Goal: Information Seeking & Learning: Learn about a topic

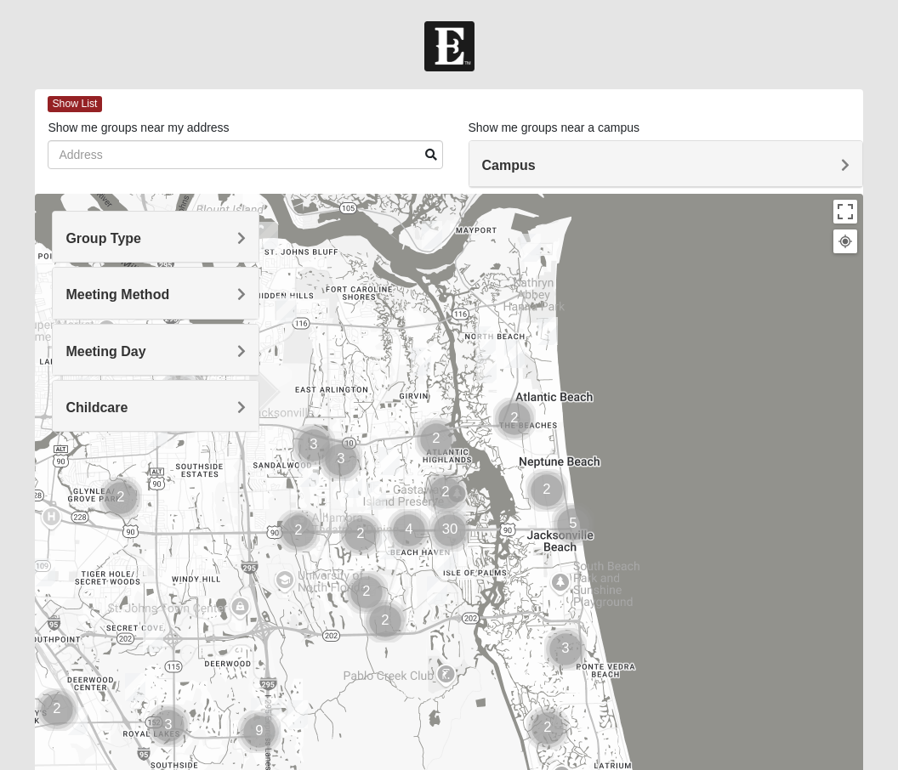
click at [105, 236] on span "Group Type" at bounding box center [103, 238] width 76 height 14
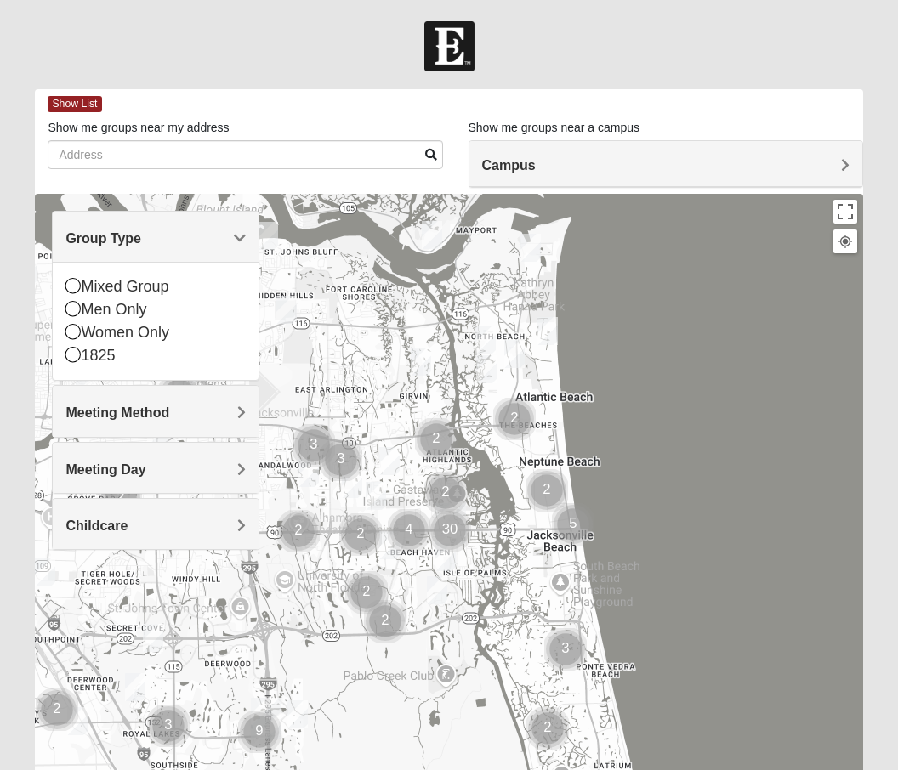
click at [68, 335] on icon at bounding box center [72, 331] width 15 height 15
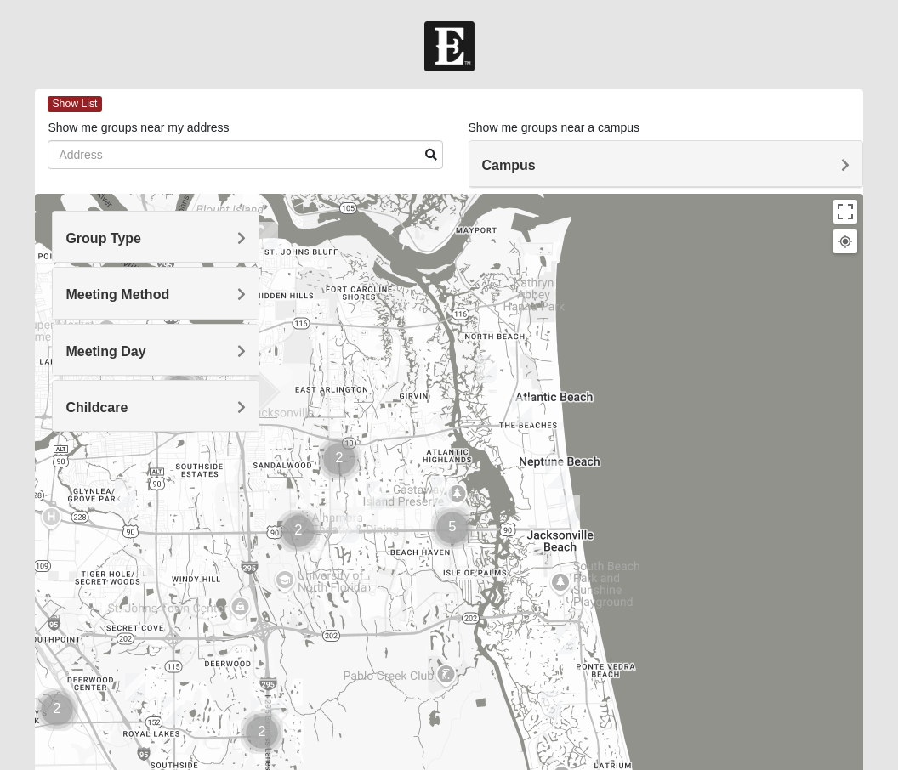
click at [141, 233] on span "Group Type" at bounding box center [103, 238] width 76 height 14
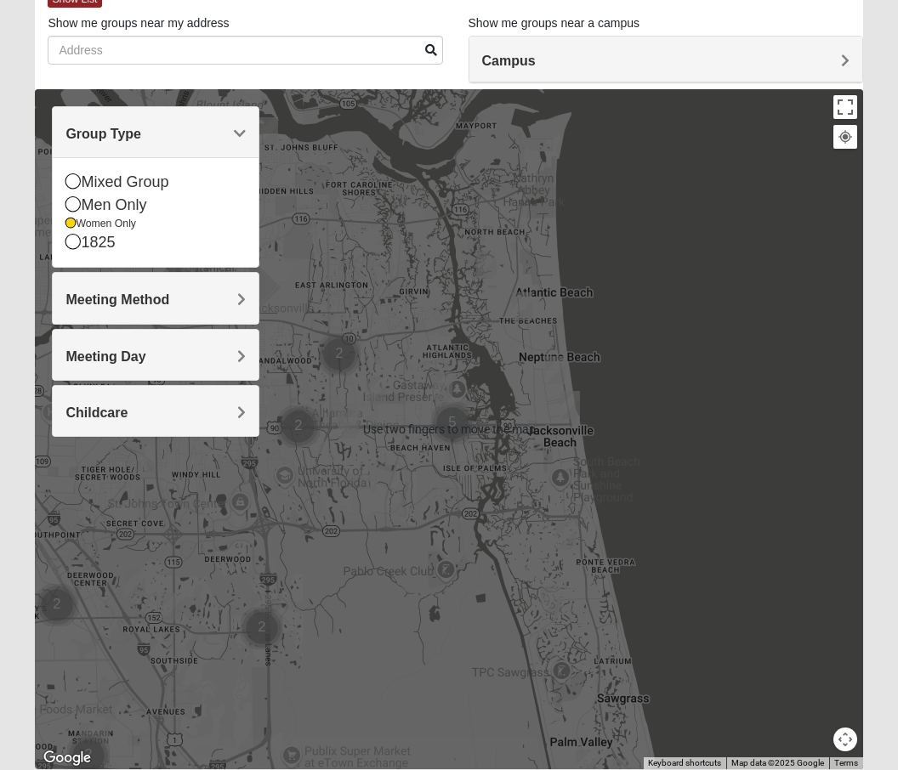
scroll to position [104, 0]
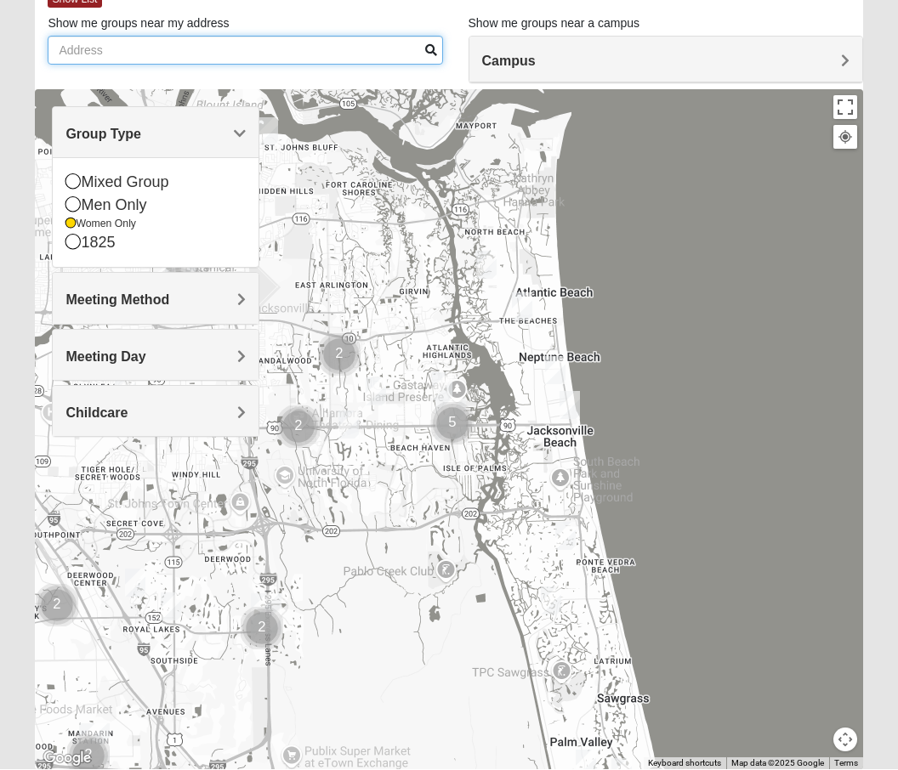
click at [77, 45] on input "Show me groups near my address" at bounding box center [245, 51] width 394 height 29
type input "8"
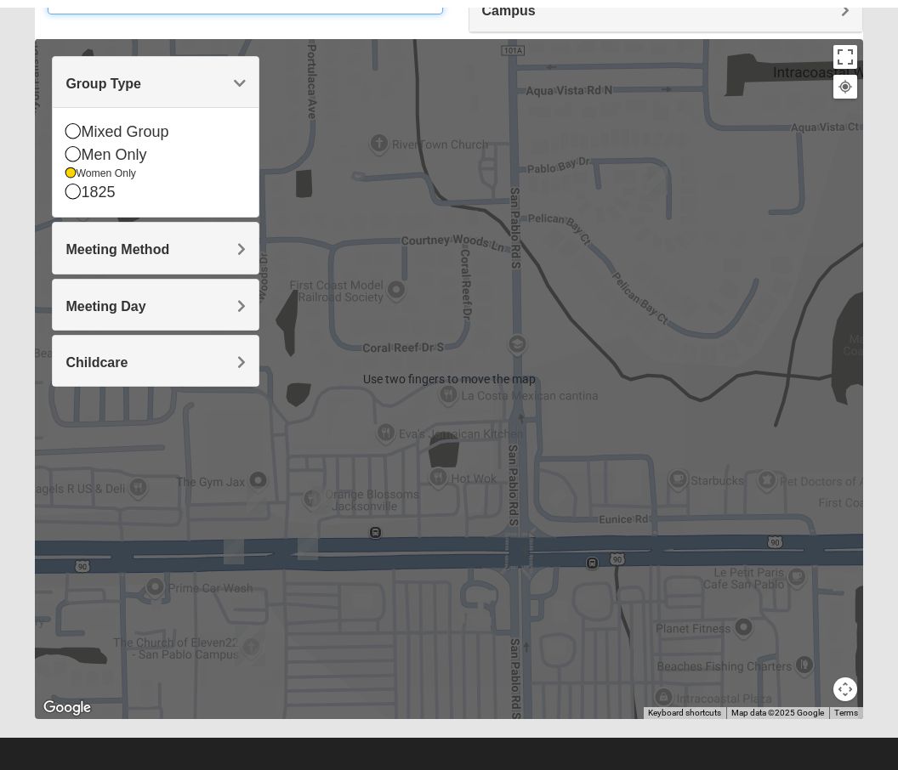
type input "13970 sound overlook drive s"
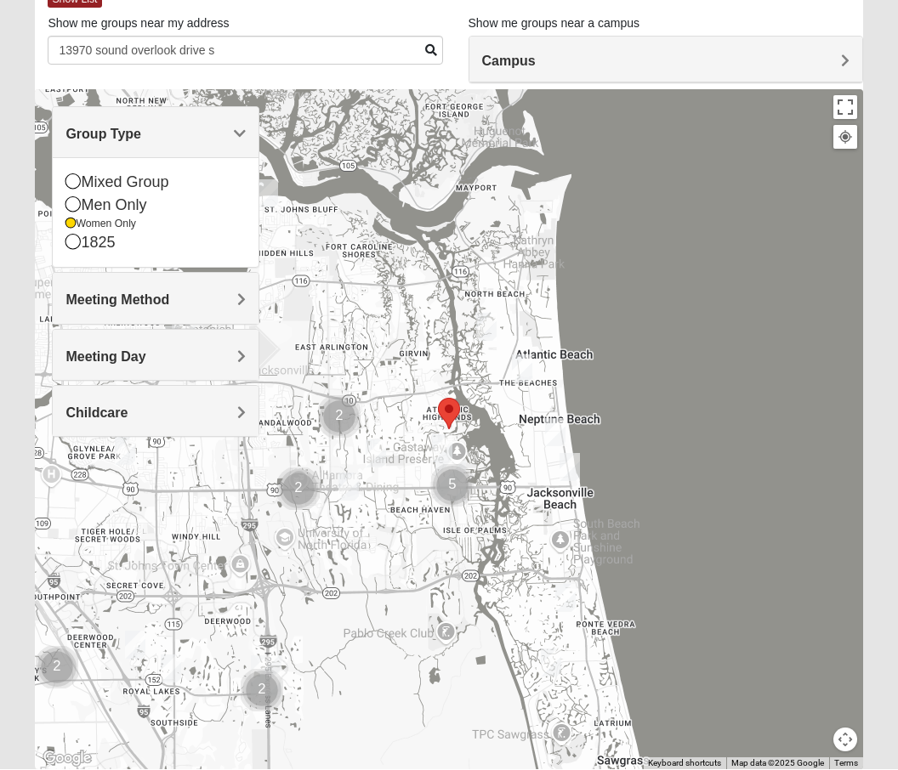
scroll to position [0, 0]
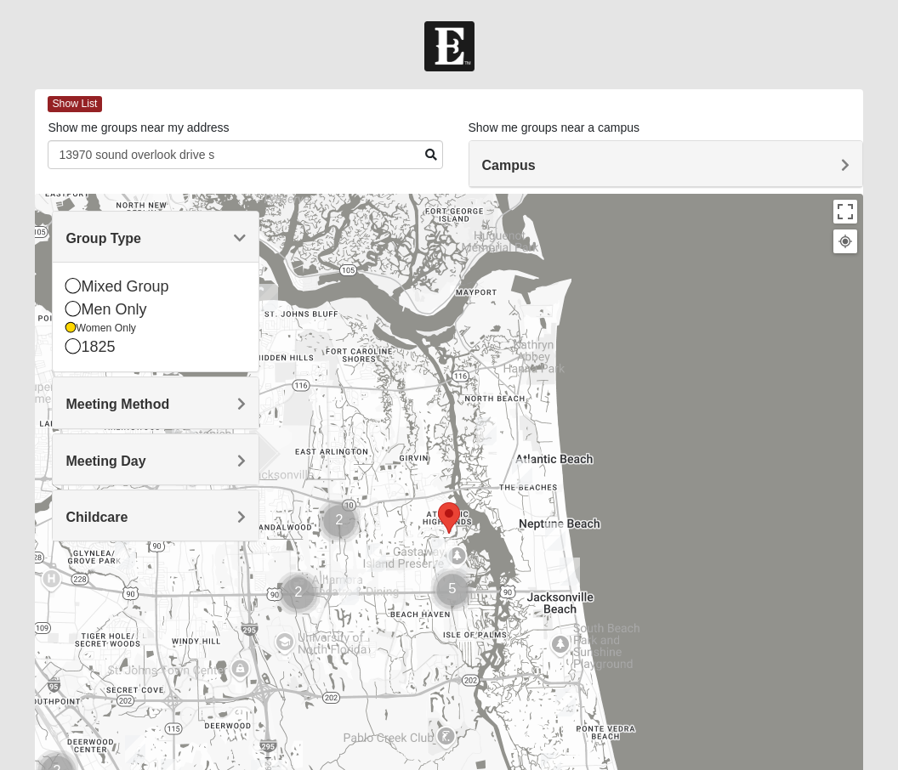
click at [62, 105] on span "Show List" at bounding box center [75, 104] width 54 height 16
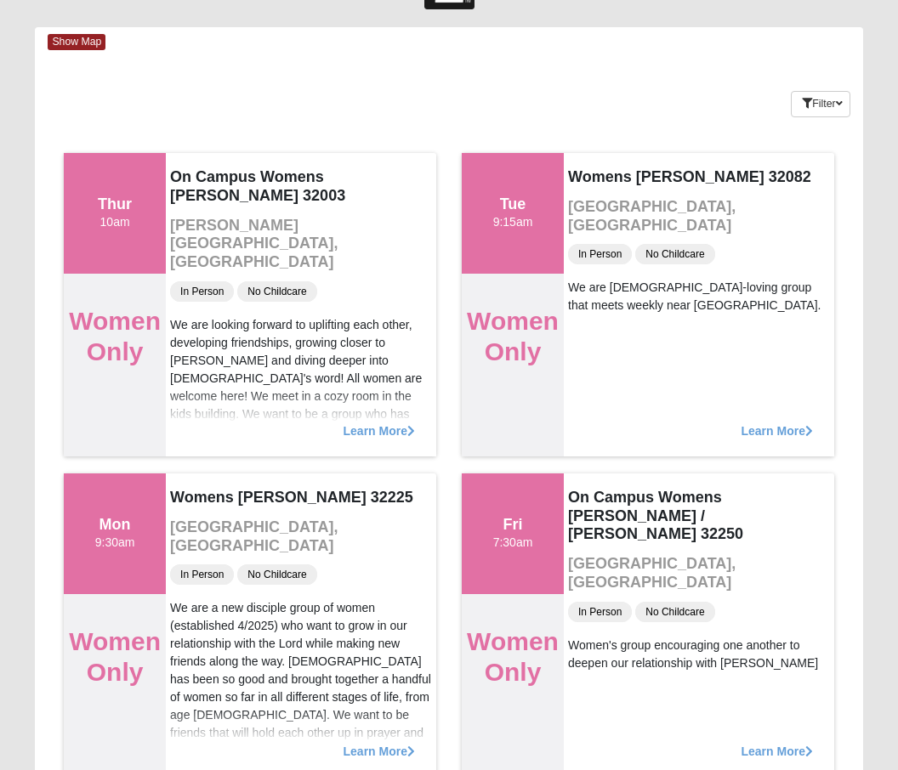
scroll to position [64, 0]
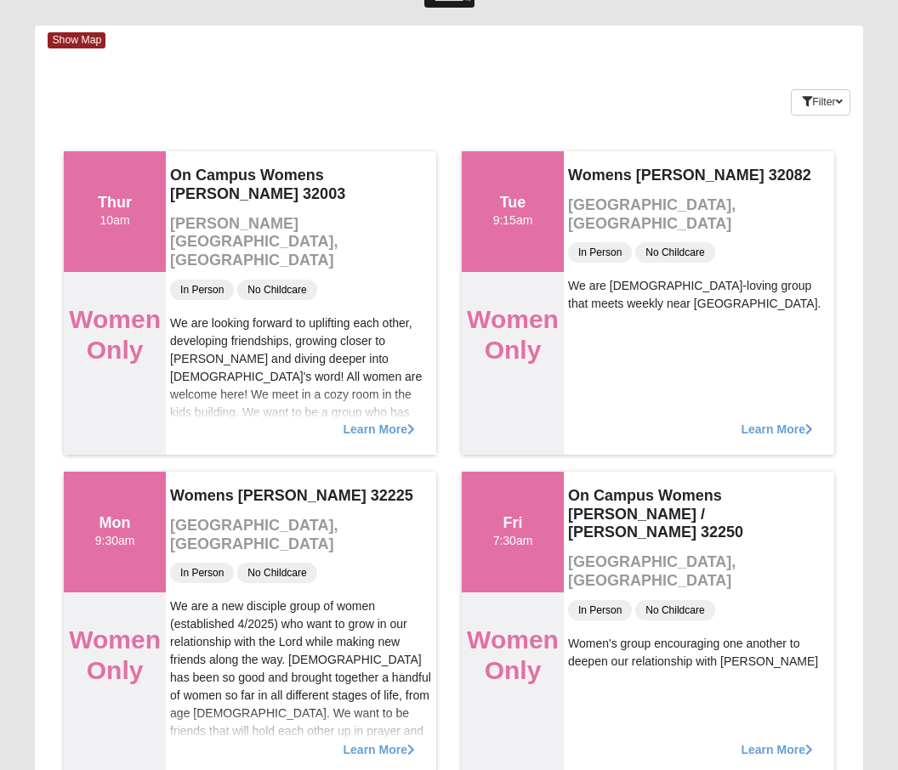
click at [368, 741] on span "Learn More" at bounding box center [378, 741] width 71 height 0
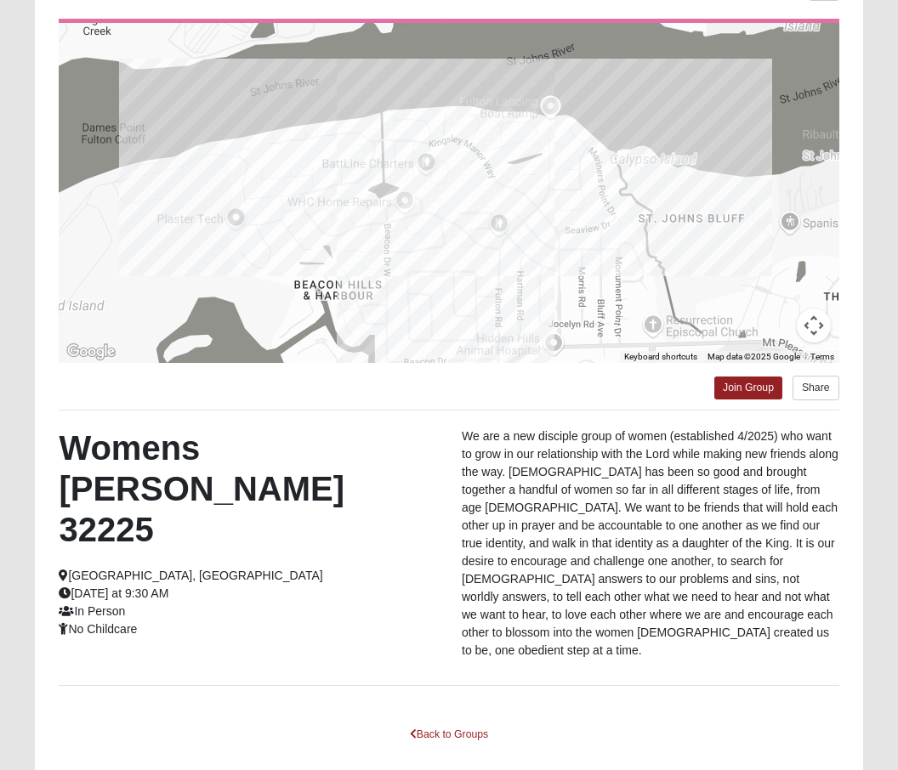
scroll to position [0, 0]
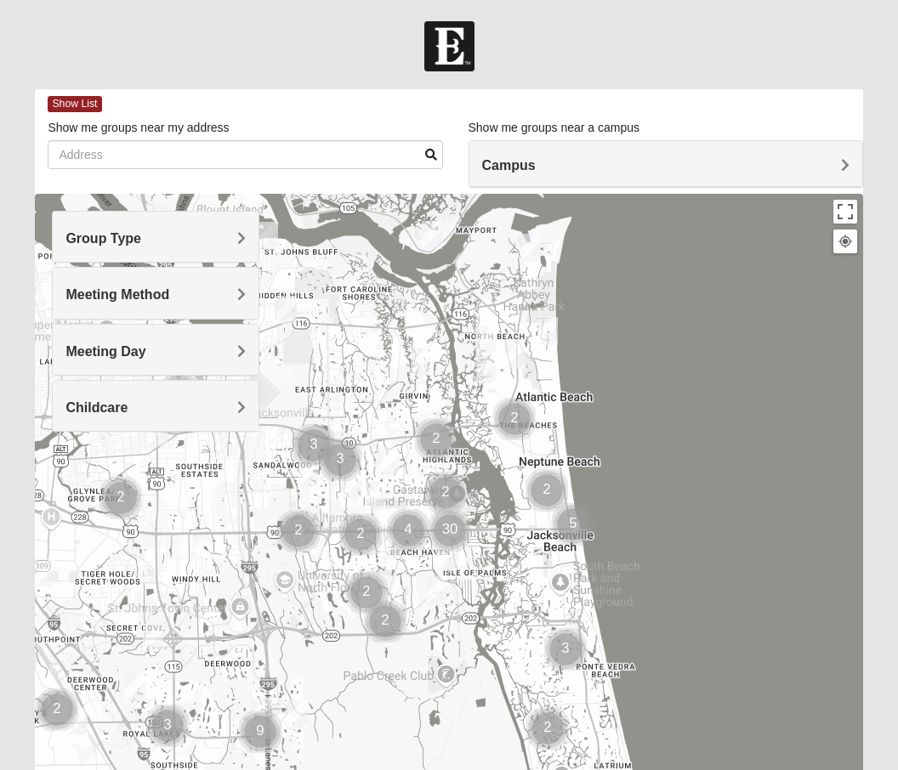
click at [241, 224] on div "Group Type" at bounding box center [155, 237] width 205 height 50
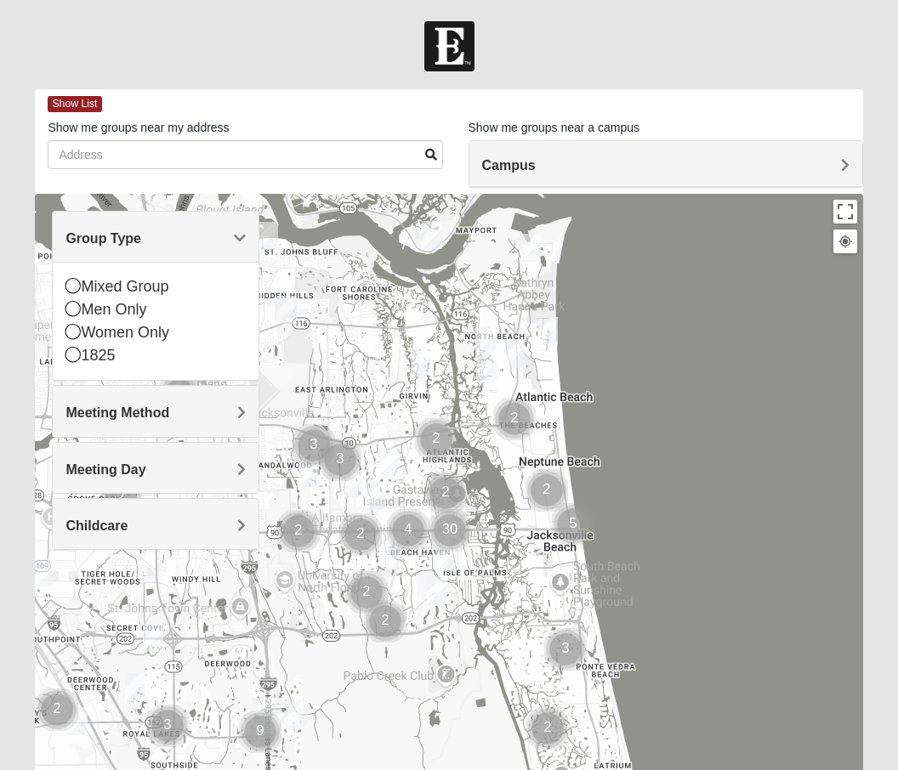
click at [70, 336] on icon at bounding box center [72, 331] width 15 height 15
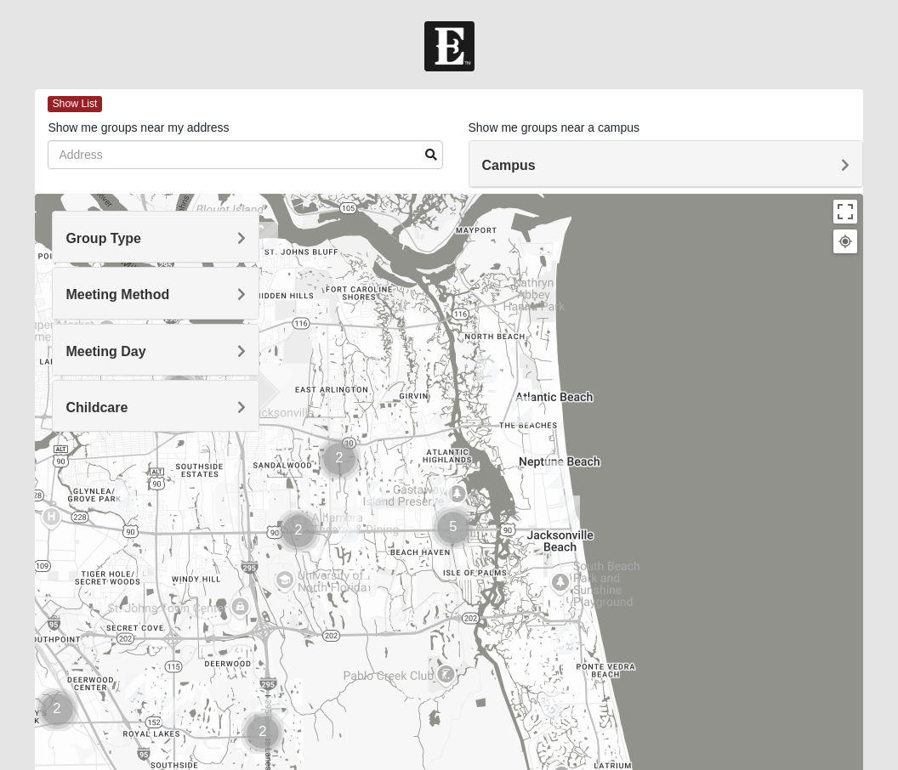
click at [227, 284] on div "Meeting Method" at bounding box center [155, 293] width 205 height 50
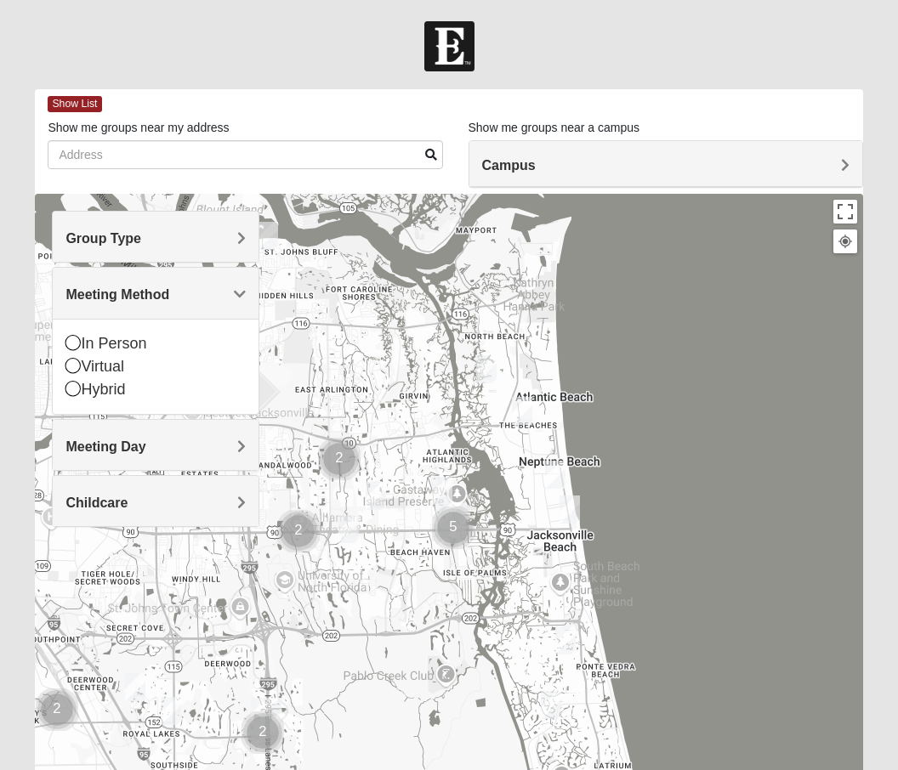
click at [67, 335] on icon at bounding box center [72, 342] width 15 height 15
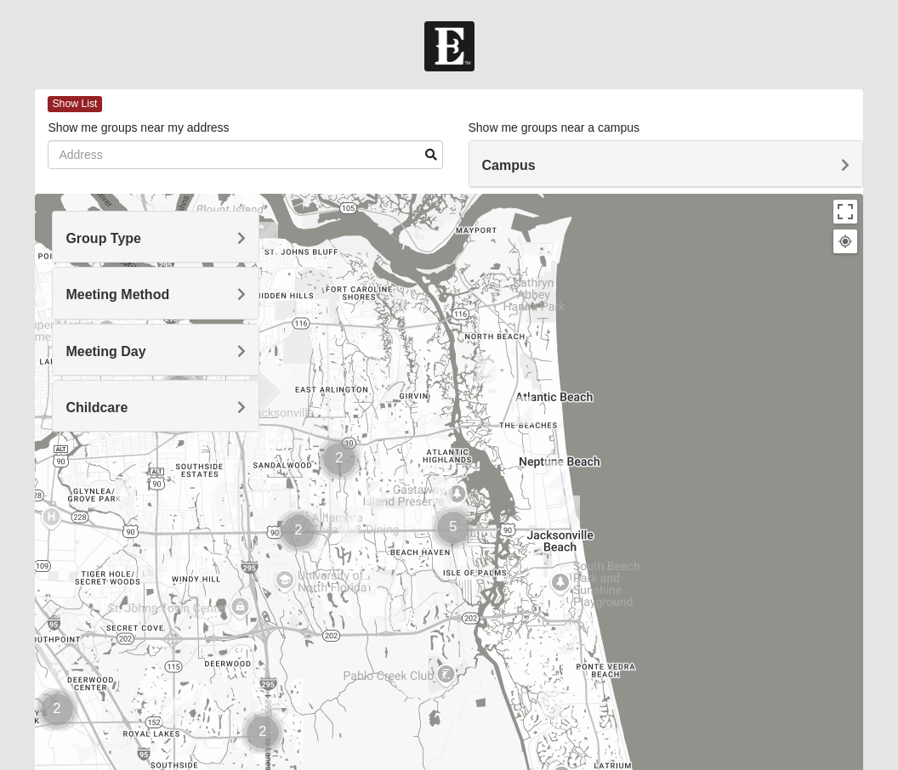
click at [228, 354] on h4 "Meeting Day" at bounding box center [154, 351] width 179 height 16
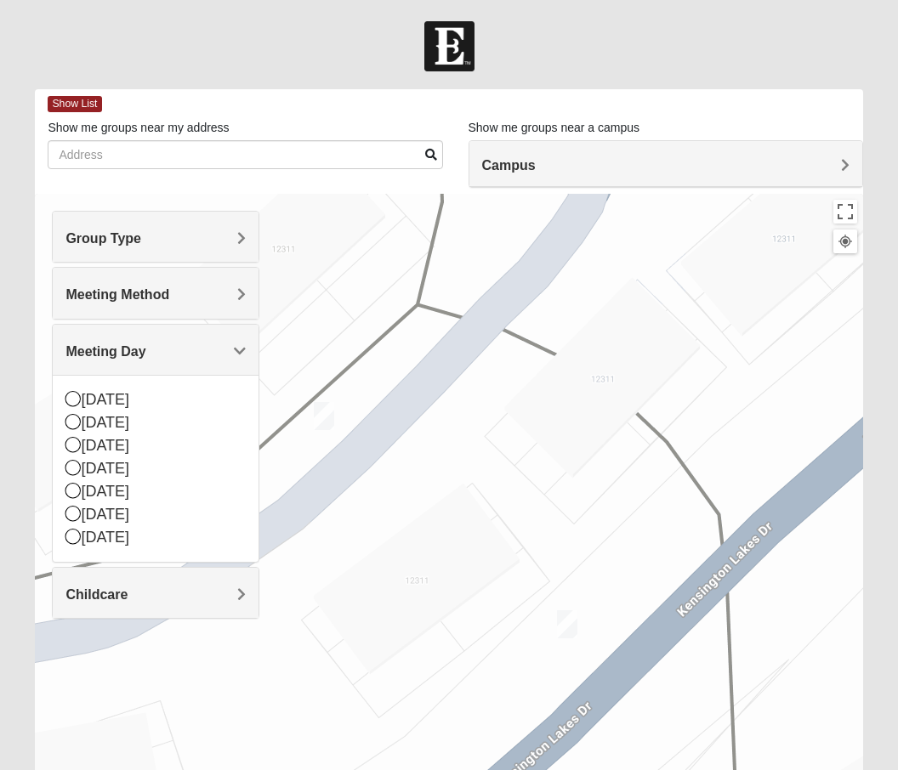
click at [298, 496] on div at bounding box center [448, 534] width 827 height 680
click at [145, 349] on span "Meeting Day" at bounding box center [105, 351] width 80 height 14
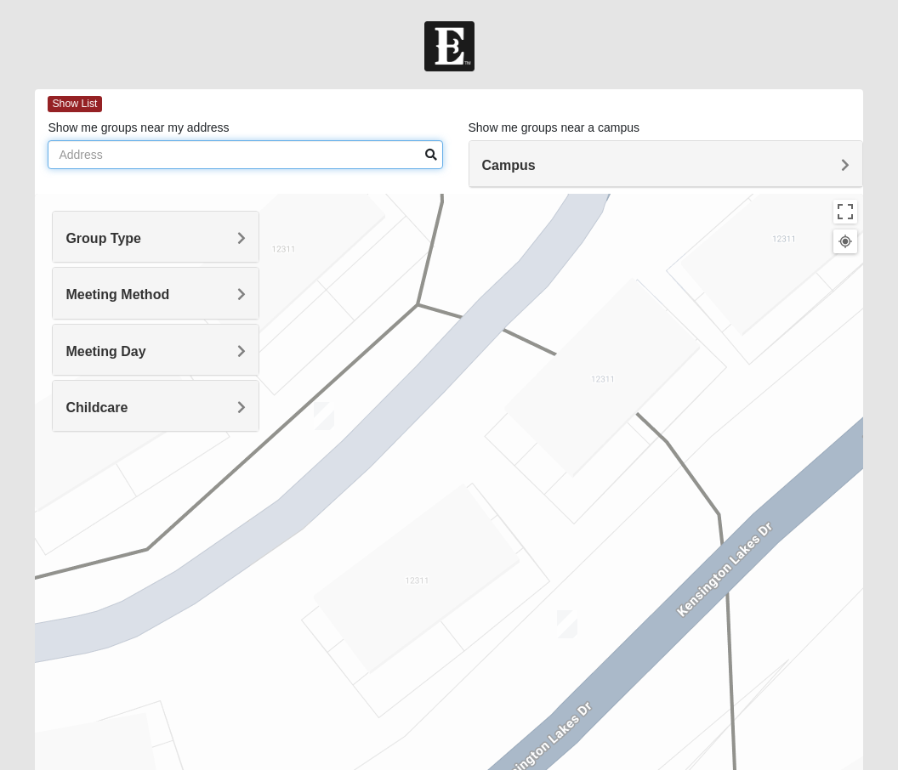
click at [84, 158] on input "Show me groups near my address" at bounding box center [245, 154] width 394 height 29
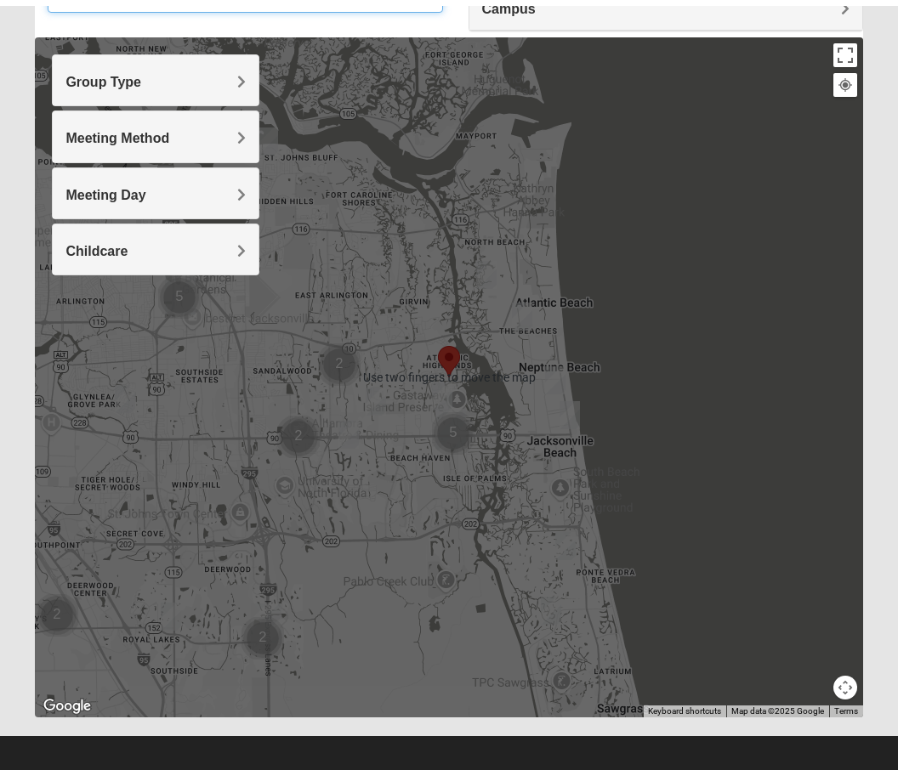
type input "13970 sound overlook drive s"
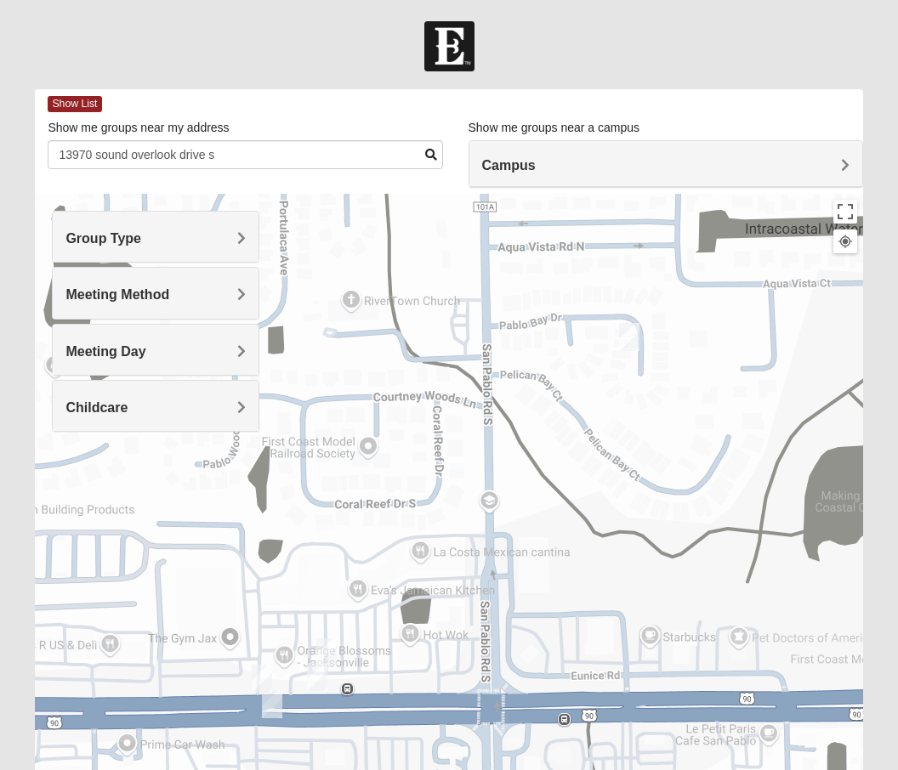
click at [67, 99] on span "Show List" at bounding box center [75, 104] width 54 height 16
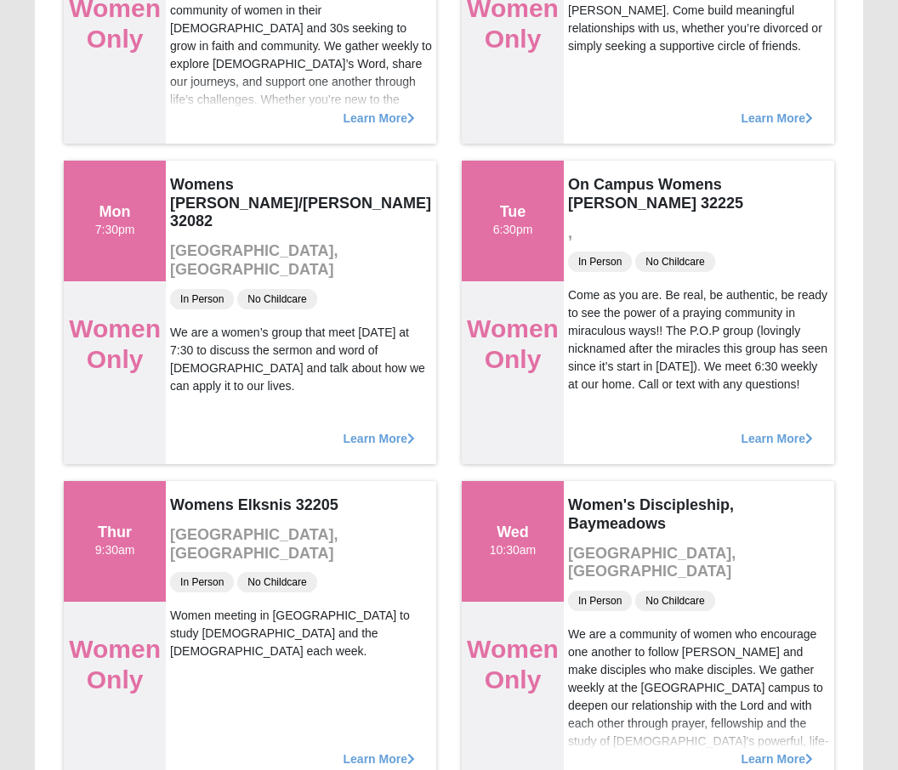
scroll to position [7105, 0]
click at [767, 751] on span "Learn More" at bounding box center [775, 751] width 71 height 0
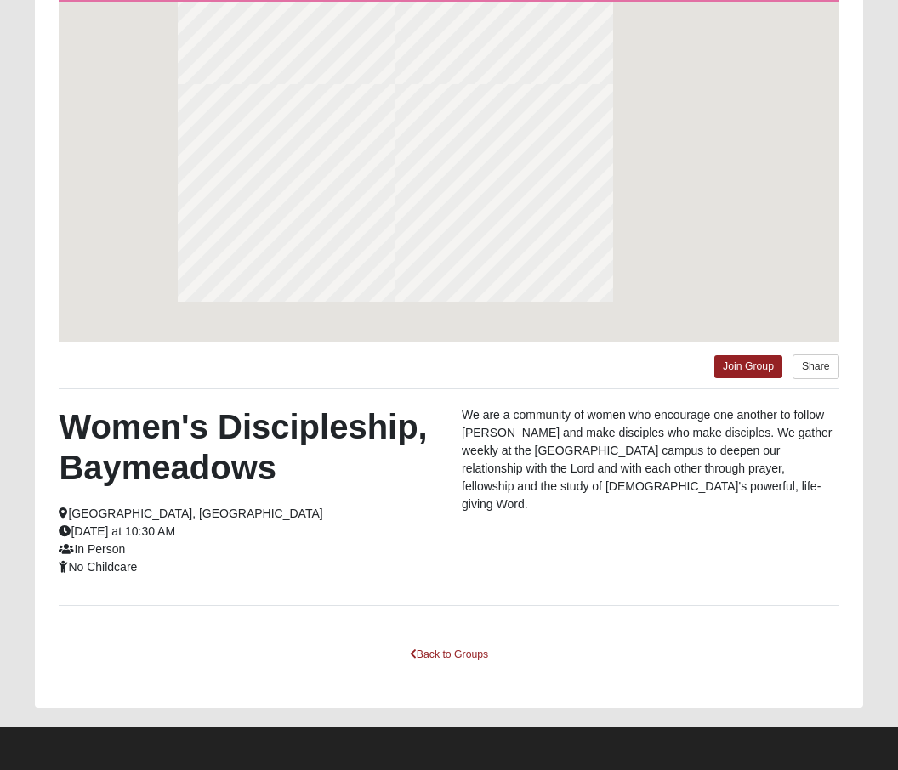
scroll to position [122, 0]
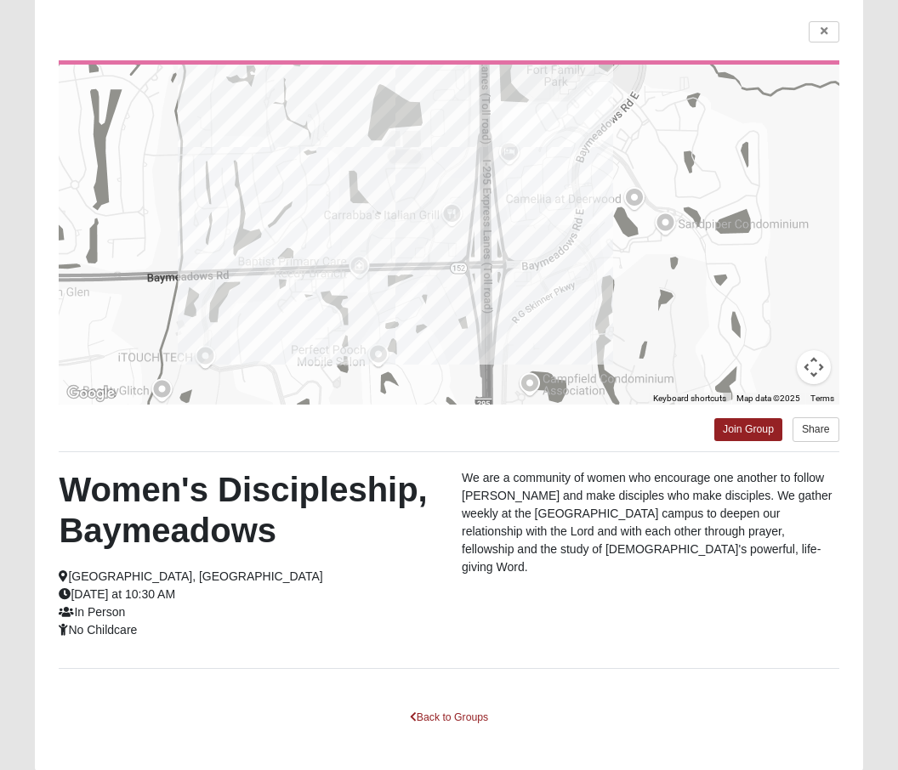
click at [437, 717] on link "Back to Groups" at bounding box center [449, 718] width 100 height 26
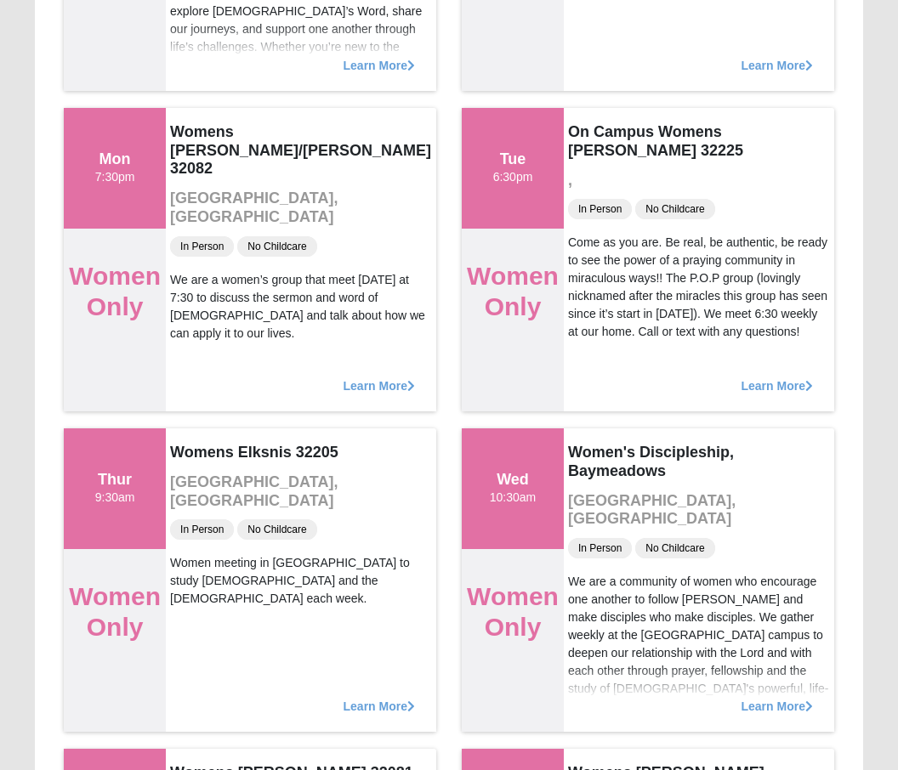
scroll to position [7158, 0]
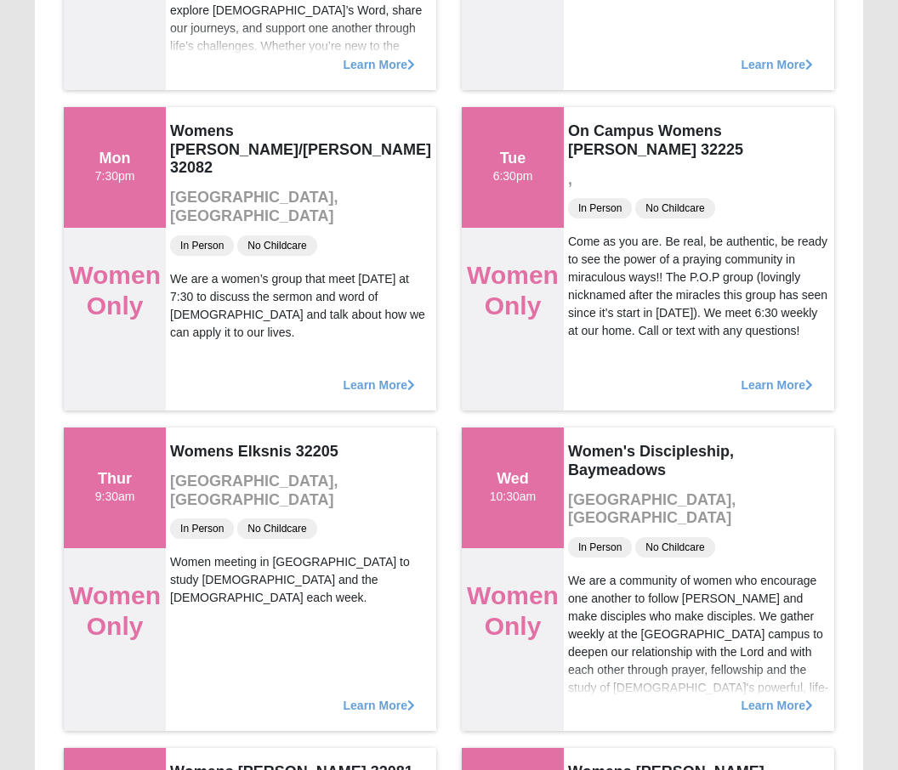
click at [377, 697] on span "Learn More" at bounding box center [378, 697] width 71 height 0
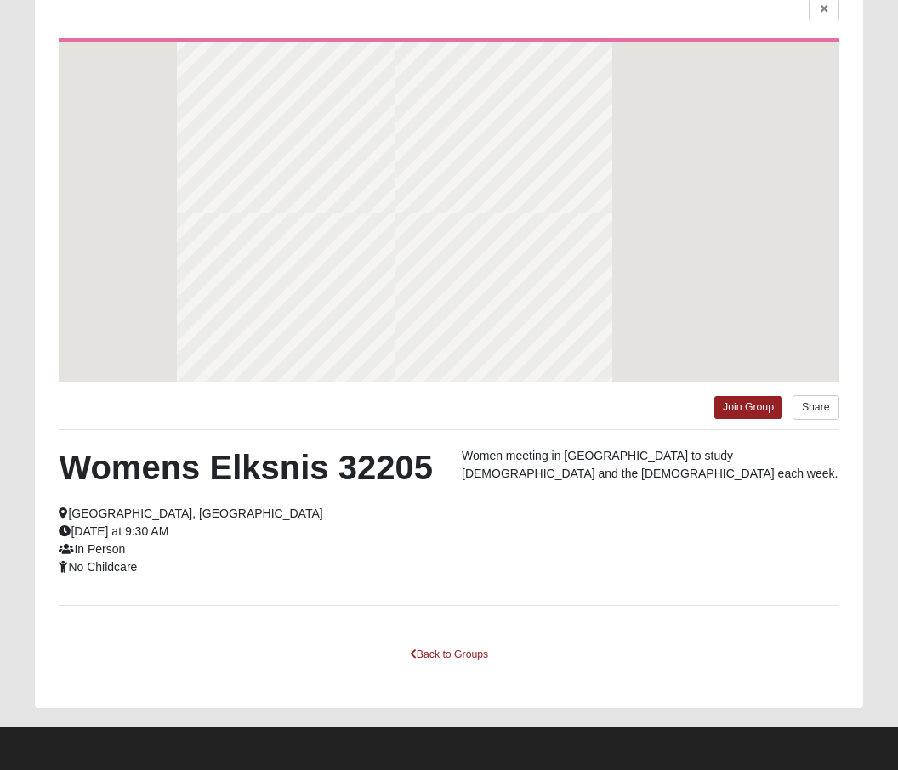
scroll to position [81, 0]
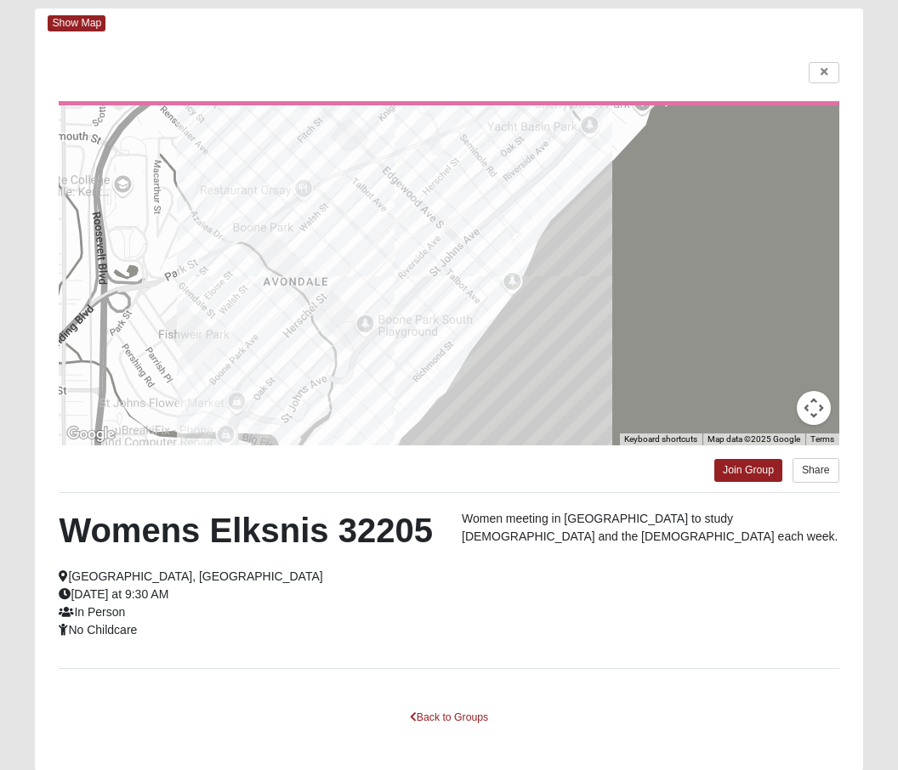
click at [439, 722] on link "Back to Groups" at bounding box center [449, 718] width 100 height 26
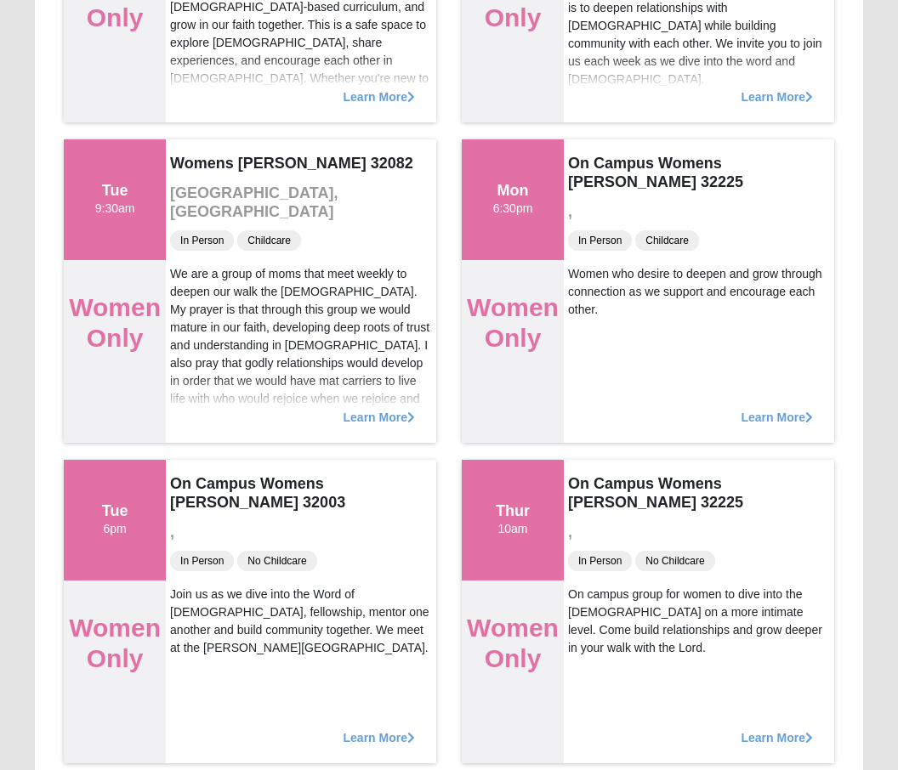
scroll to position [9050, 0]
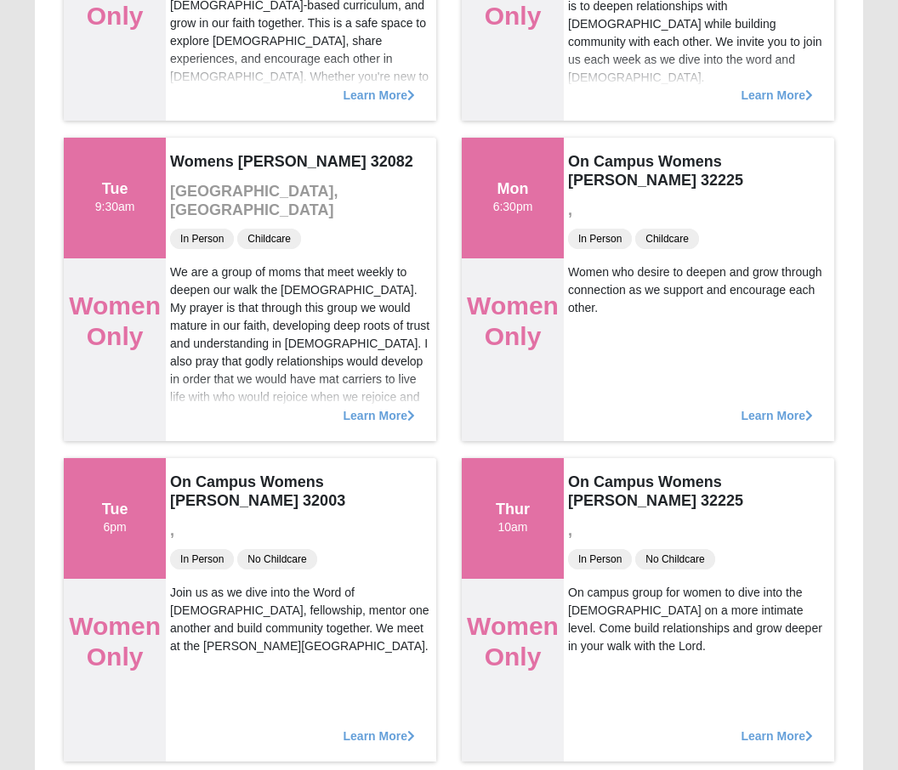
click at [773, 728] on span "Learn More" at bounding box center [775, 728] width 71 height 0
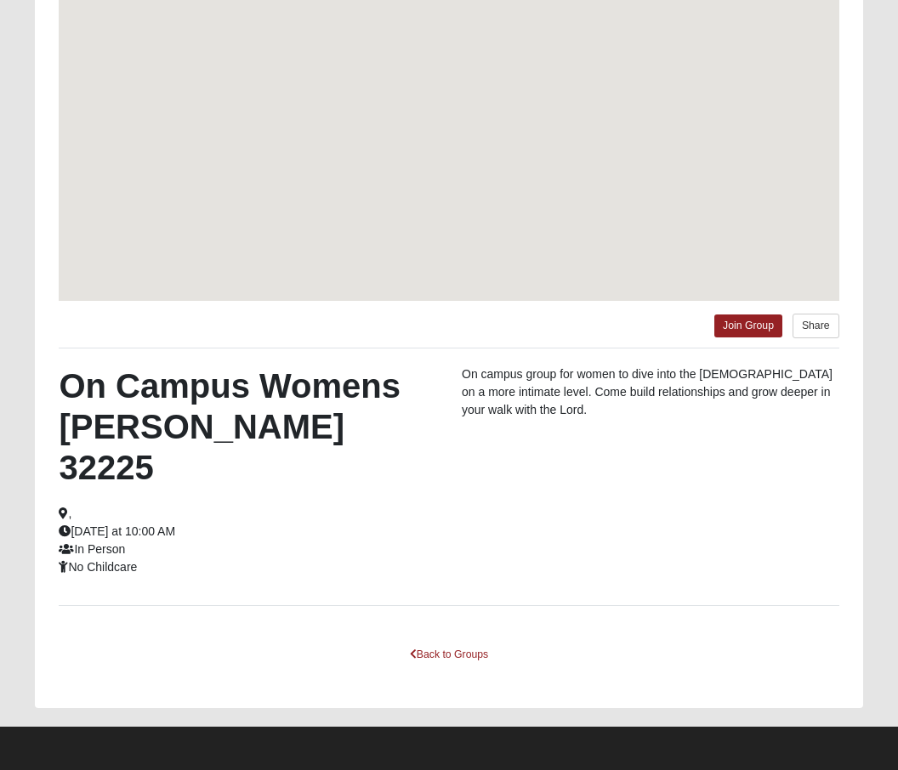
scroll to position [122, 0]
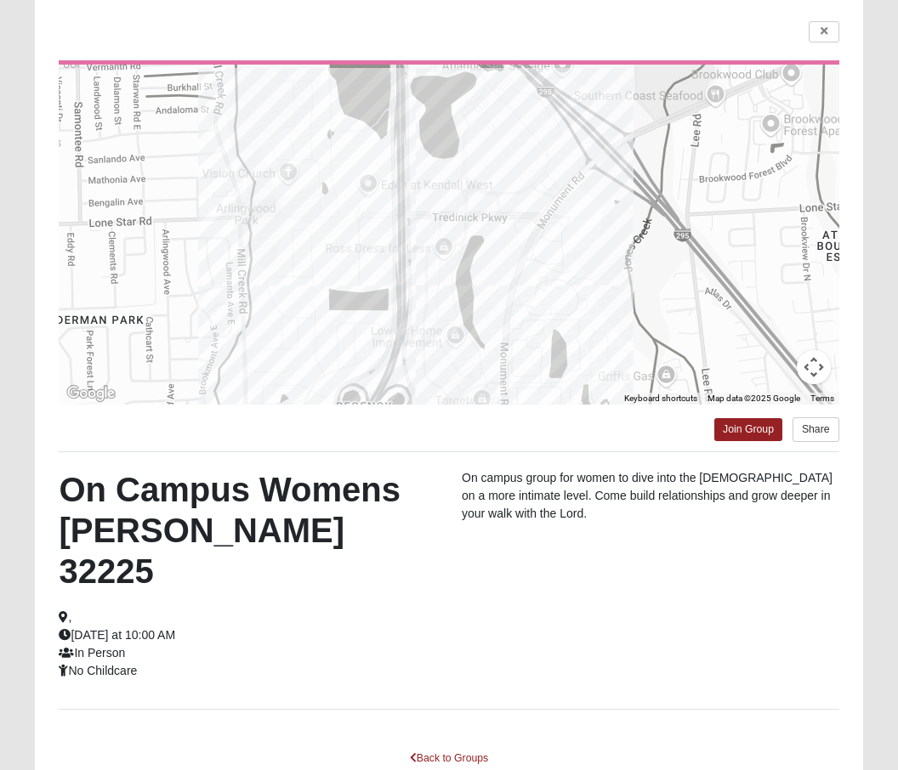
click at [438, 745] on link "Back to Groups" at bounding box center [449, 758] width 100 height 26
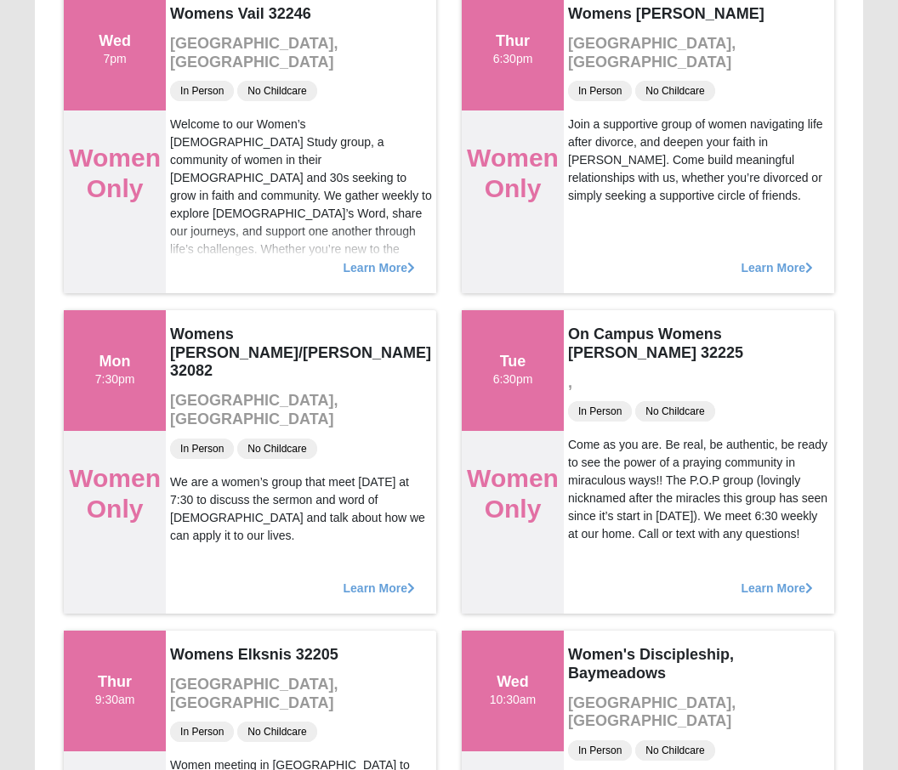
scroll to position [6956, 0]
click at [769, 579] on span "Learn More" at bounding box center [775, 579] width 71 height 0
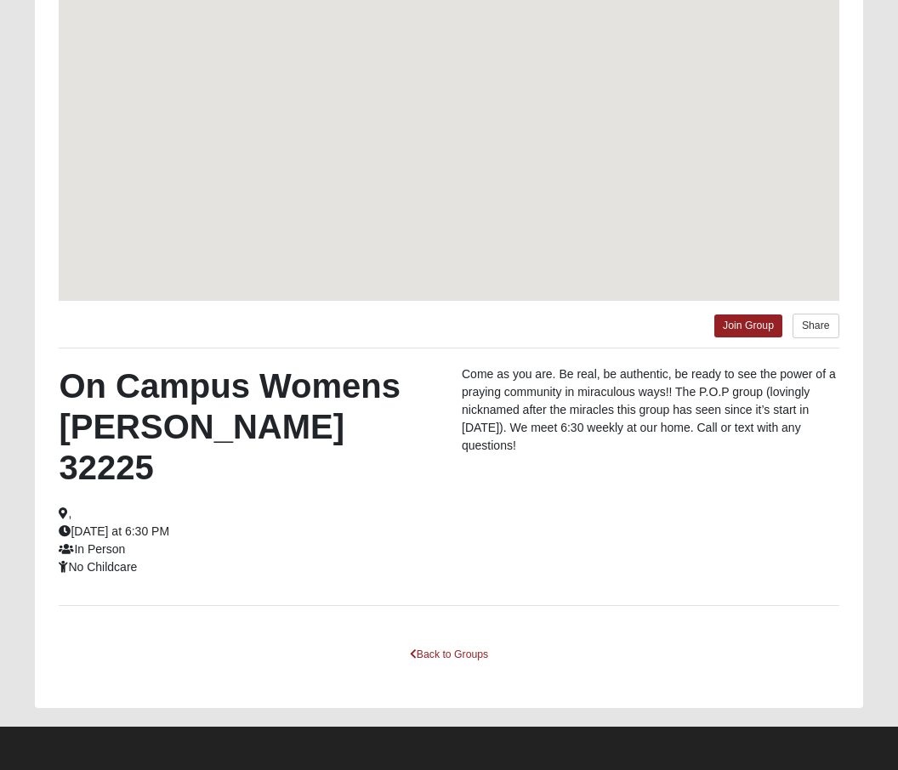
scroll to position [122, 0]
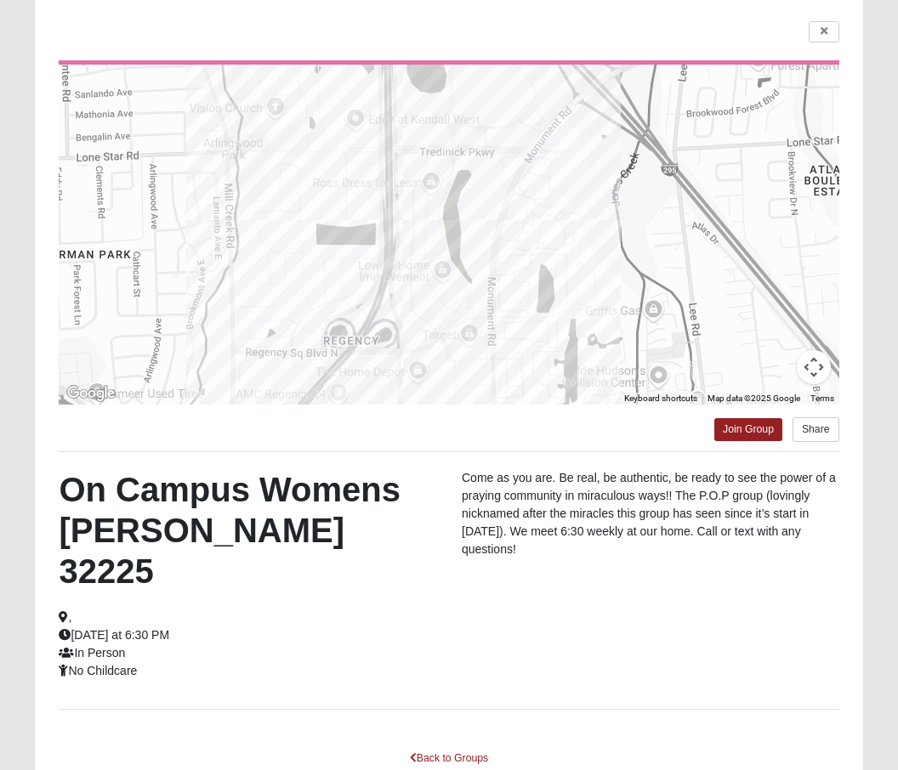
click at [446, 745] on link "Back to Groups" at bounding box center [449, 758] width 100 height 26
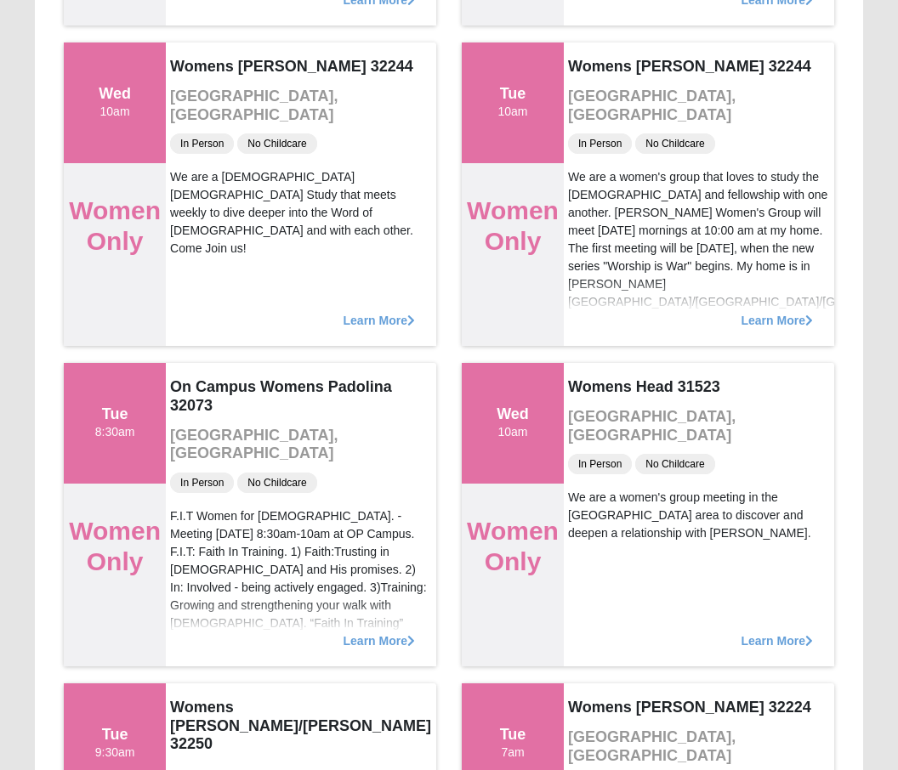
scroll to position [12344, 0]
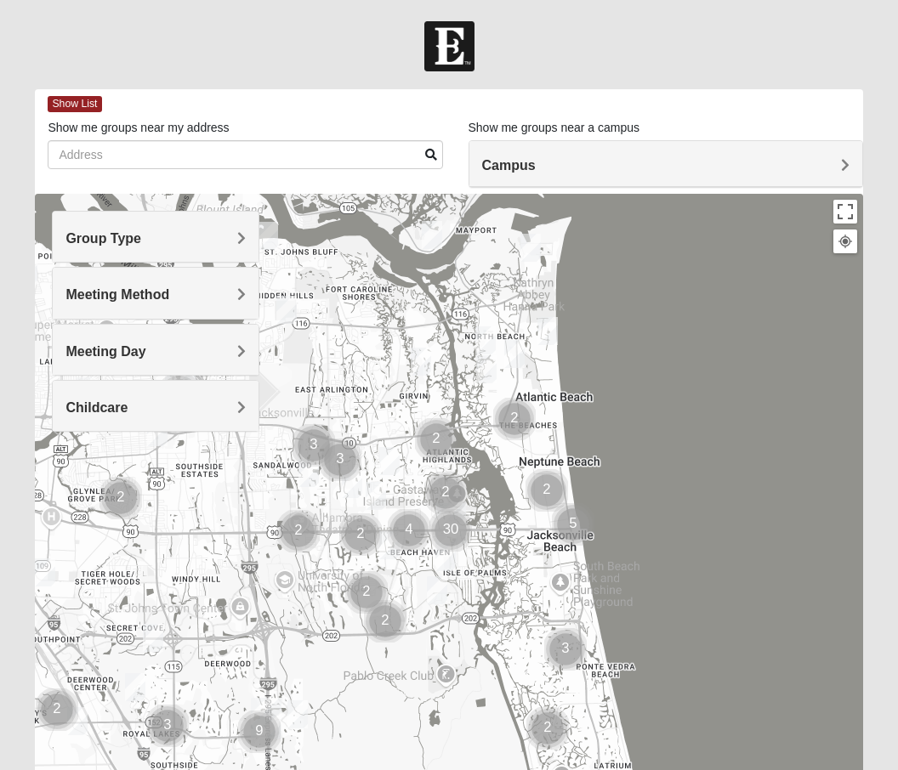
click at [124, 240] on span "Group Type" at bounding box center [103, 238] width 76 height 14
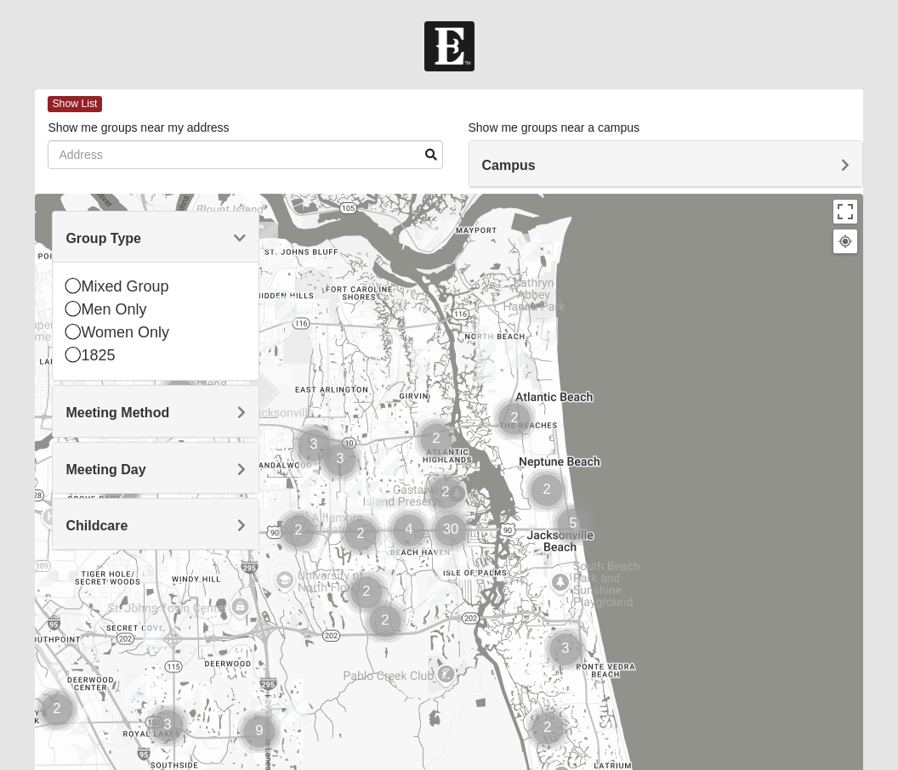
click at [77, 287] on icon at bounding box center [72, 285] width 15 height 15
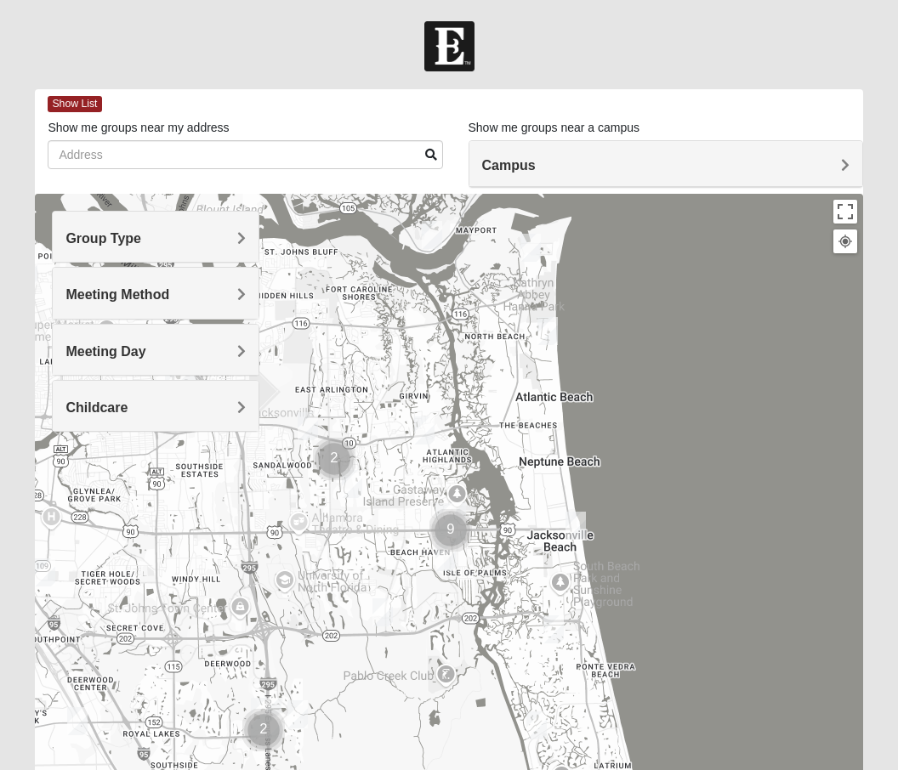
click at [96, 294] on span "Meeting Method" at bounding box center [117, 294] width 104 height 14
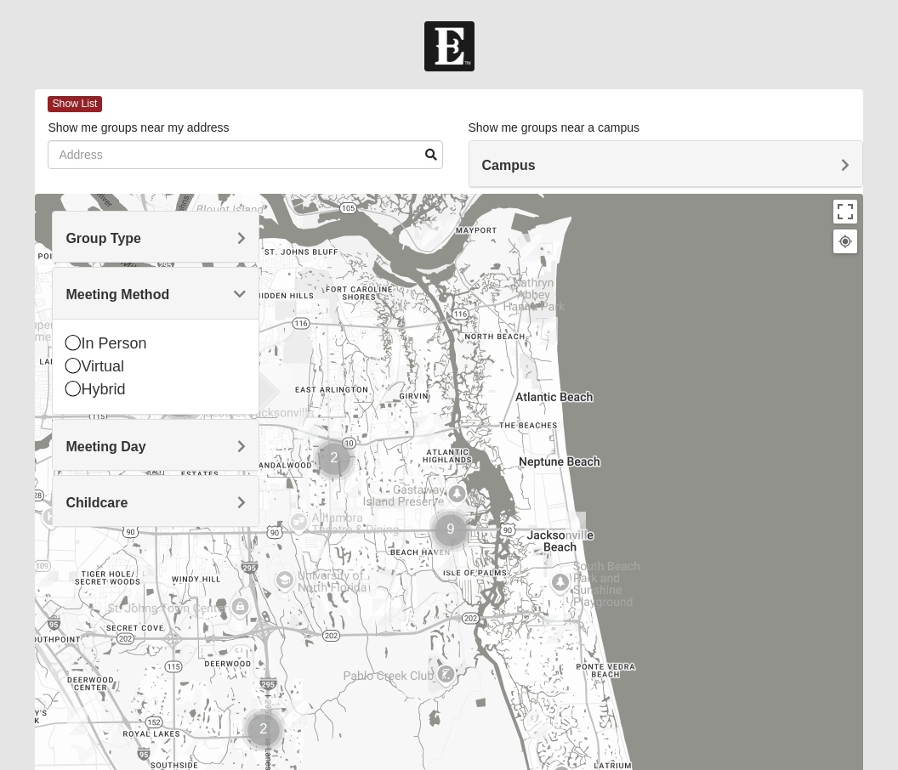
click at [104, 340] on div "In Person" at bounding box center [154, 343] width 179 height 23
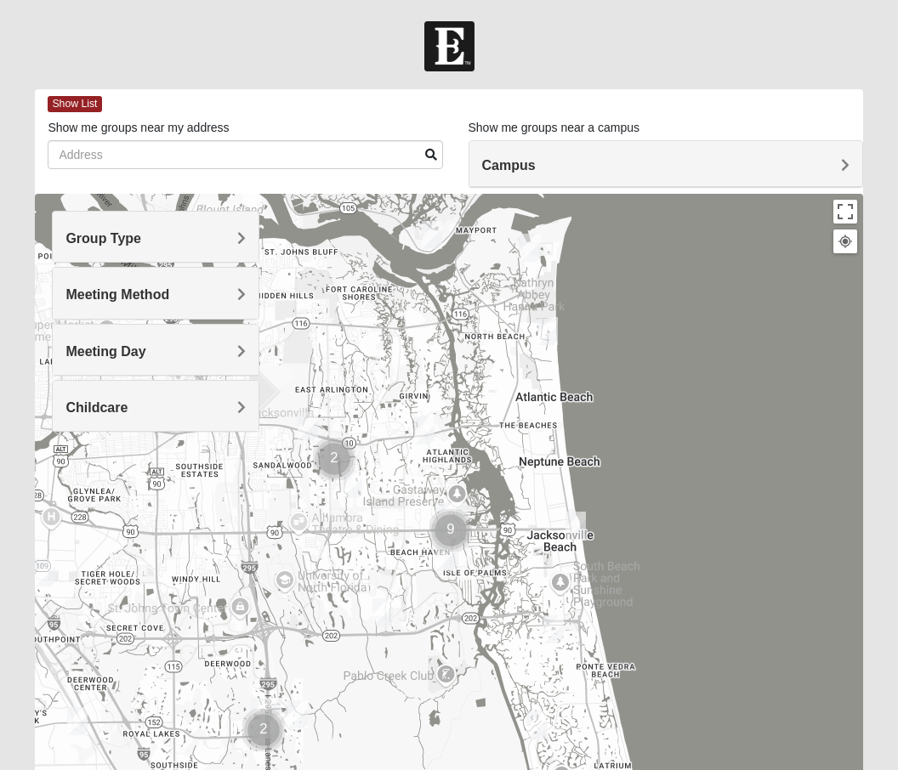
click at [62, 104] on span "Show List" at bounding box center [75, 104] width 54 height 16
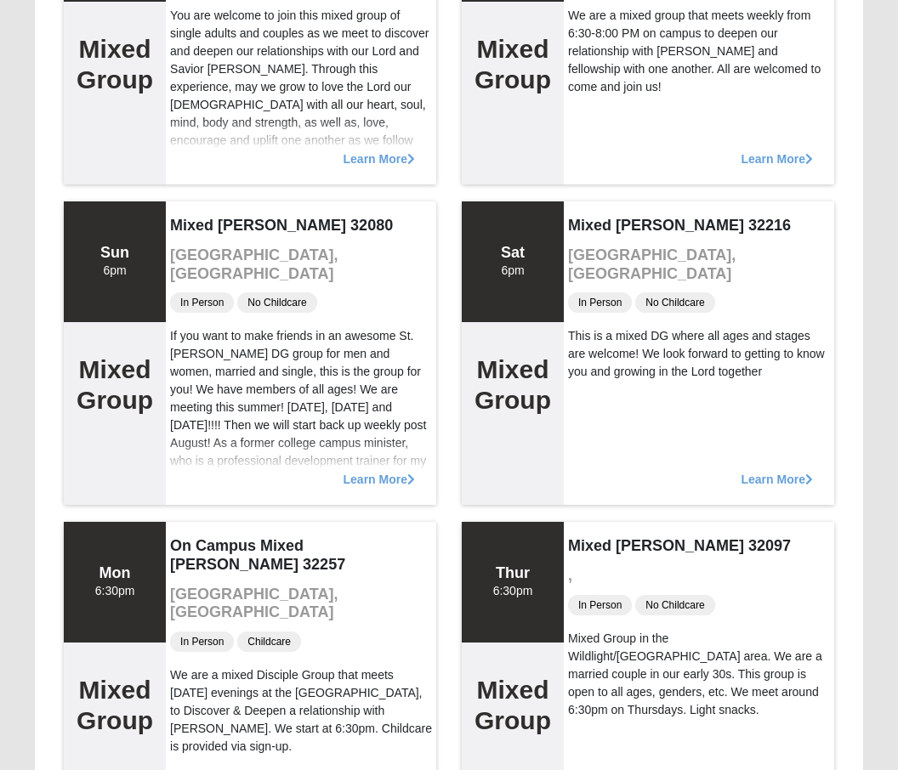
scroll to position [8025, 0]
